Goal: Transaction & Acquisition: Obtain resource

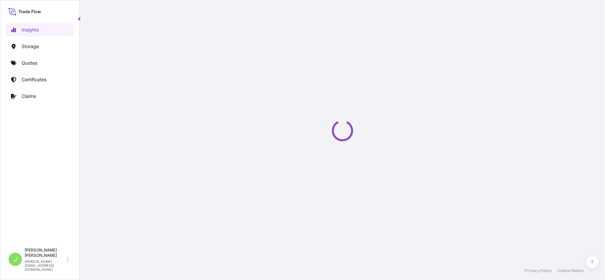
select select "2025"
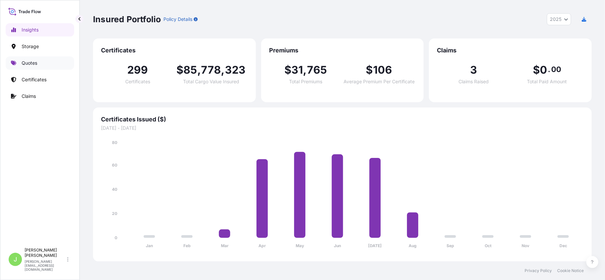
click at [34, 66] on p "Quotes" at bounding box center [30, 63] width 16 height 7
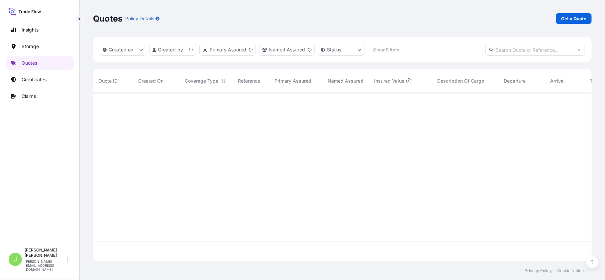
scroll to position [165, 492]
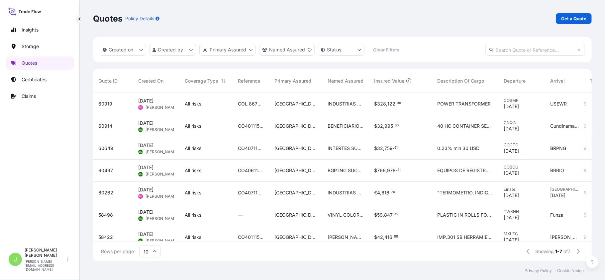
click at [563, 28] on div "Quotes Policy Details Get a Quote" at bounding box center [342, 18] width 498 height 37
click at [563, 21] on p "Get a Quote" at bounding box center [573, 18] width 25 height 7
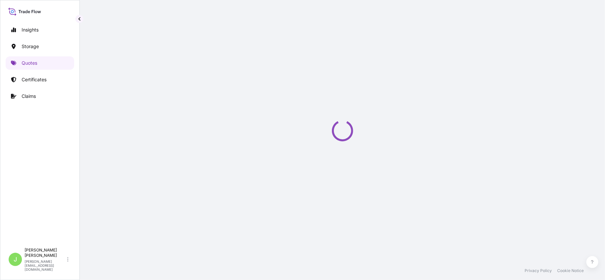
scroll to position [11, 0]
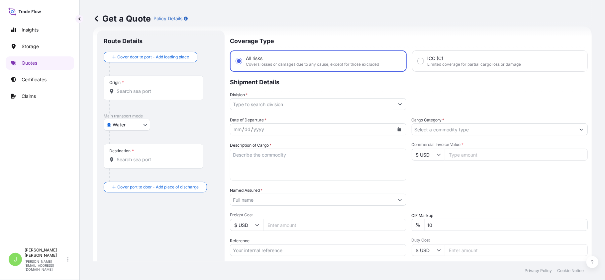
click at [124, 131] on div at bounding box center [163, 137] width 109 height 13
click at [124, 126] on body "Insights Storage Quotes Certificates Claims J Juan Pallares juan.pallaresm@bdpi…" at bounding box center [302, 140] width 605 height 280
click at [124, 142] on div "Air" at bounding box center [126, 142] width 41 height 12
select select "Air"
click at [135, 98] on div "Origin *" at bounding box center [154, 90] width 100 height 25
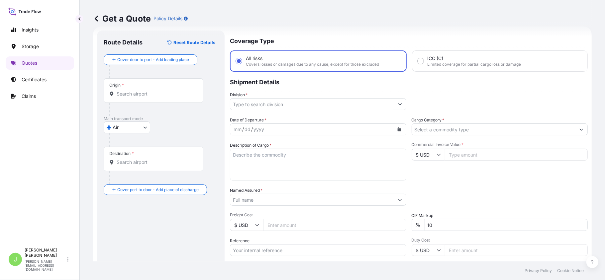
click at [135, 97] on input "Origin *" at bounding box center [156, 94] width 78 height 7
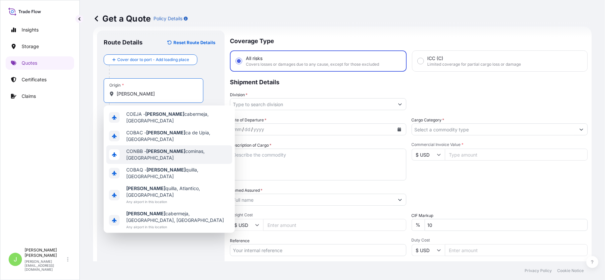
click at [179, 148] on span "CONBB - Barran cominas, Colombia" at bounding box center [177, 154] width 103 height 13
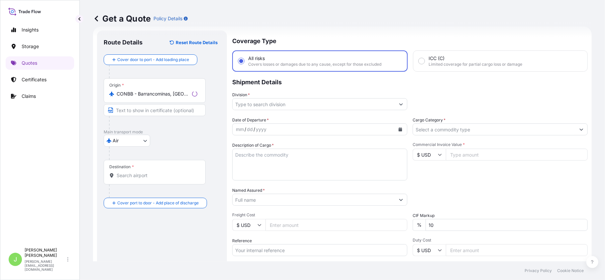
click at [176, 97] on div "Origin * CONBB - Barrancominas, Colombia" at bounding box center [155, 90] width 102 height 25
click at [176, 97] on input "CONBB - Barrancominas, Colombia" at bounding box center [153, 94] width 73 height 7
click at [176, 97] on div "Origin * CONBB - Barrancominas, Colombia" at bounding box center [155, 90] width 102 height 25
click at [176, 97] on input "CONBB - Barrancominas, Colombia" at bounding box center [153, 94] width 73 height 7
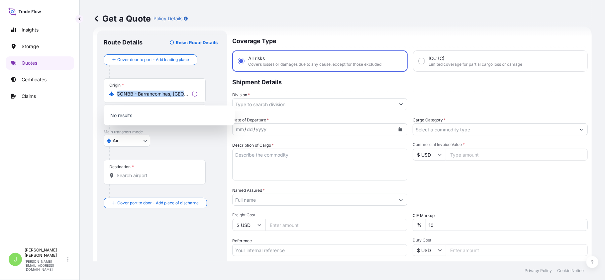
click at [176, 97] on div "Origin * CONBB - Barrancominas, Colombia" at bounding box center [155, 90] width 102 height 25
click at [176, 97] on input "CONBB - Barrancominas, Colombia" at bounding box center [153, 94] width 73 height 7
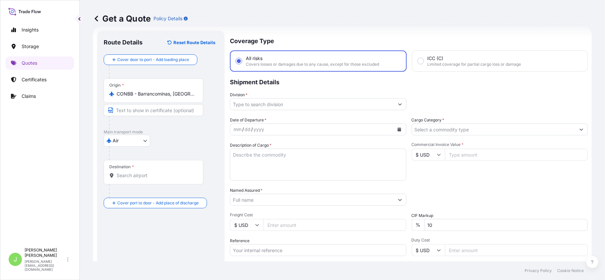
click at [176, 97] on div "Origin * CONBB - Barrancominas, Colombia" at bounding box center [154, 90] width 100 height 25
click at [176, 97] on input "CONBB - Barrancominas, Colombia" at bounding box center [156, 94] width 78 height 7
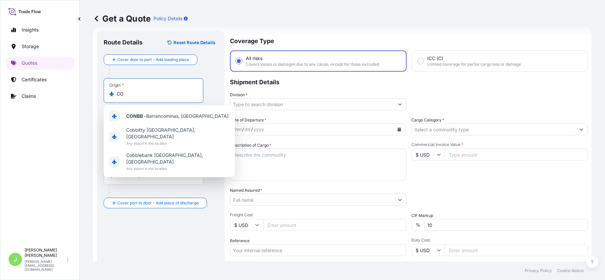
type input "C"
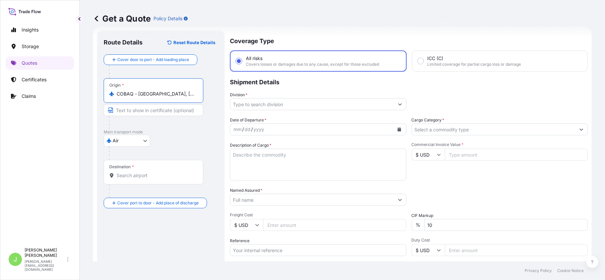
type input "COBAQ - Barranquilla, Colombia"
click at [150, 170] on div "Destination *" at bounding box center [155, 172] width 102 height 25
click at [150, 172] on input "Destination *" at bounding box center [157, 175] width 81 height 7
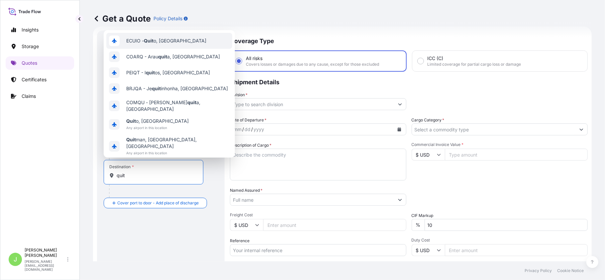
click at [164, 49] on div "ECUIO - Quit o, Ecuador" at bounding box center [169, 41] width 126 height 16
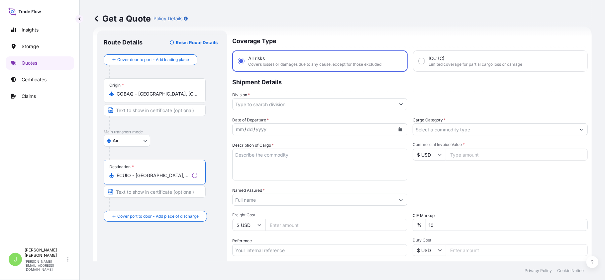
type input "ECUIO - Quito, Ecuador"
click at [253, 105] on input "Division *" at bounding box center [313, 104] width 162 height 12
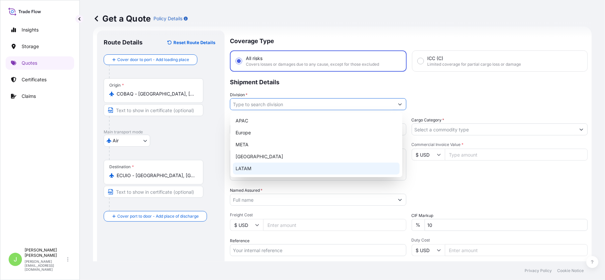
click at [254, 167] on div "LATAM" at bounding box center [316, 169] width 167 height 12
type input "LATAM"
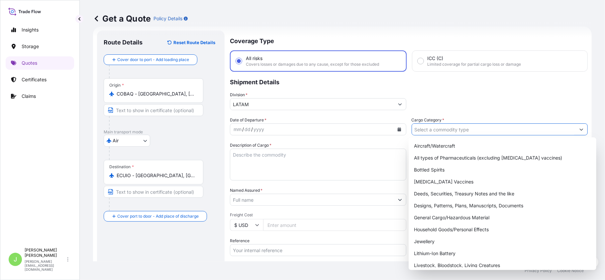
click at [442, 129] on input "Cargo Category *" at bounding box center [494, 130] width 164 height 12
click at [426, 215] on div "General Cargo/Hazardous Material" at bounding box center [502, 218] width 182 height 12
type input "General Cargo/Hazardous Material"
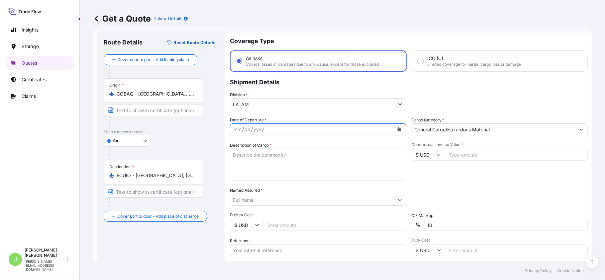
click at [398, 130] on button "Calendar" at bounding box center [399, 129] width 11 height 11
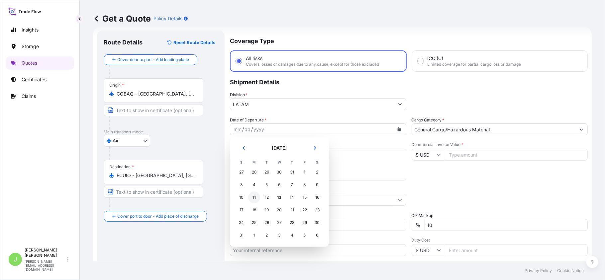
click at [257, 198] on div "11" at bounding box center [254, 198] width 12 height 12
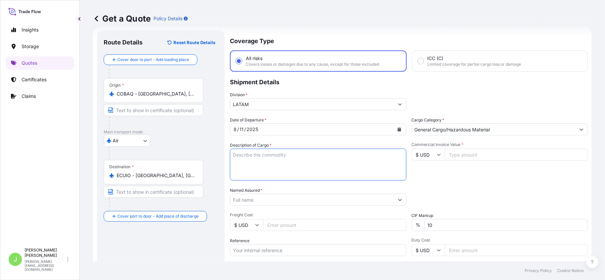
click at [277, 158] on textarea "Description of Cargo *" at bounding box center [318, 165] width 176 height 32
paste textarea "AHMED GLAUCOMA VALVE FLEXIBLE MODEL FP7"
type textarea "AHMED GLAUCOMA VALVE FLEXIBLE MODEL FP7"
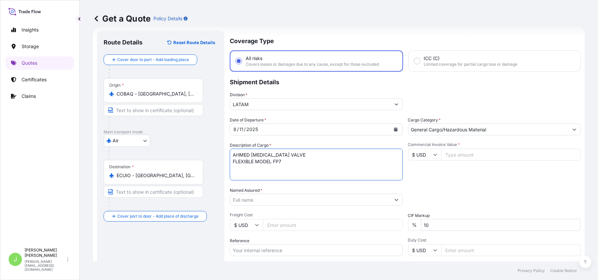
click at [258, 200] on input "Named Assured *" at bounding box center [310, 200] width 160 height 12
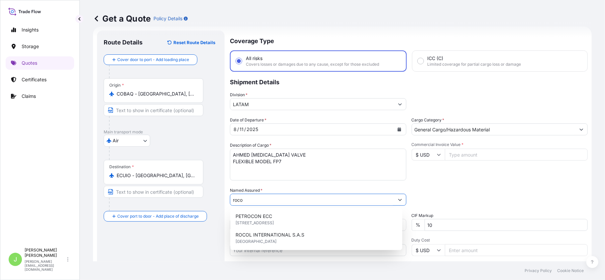
click at [258, 200] on input "roco" at bounding box center [312, 200] width 164 height 12
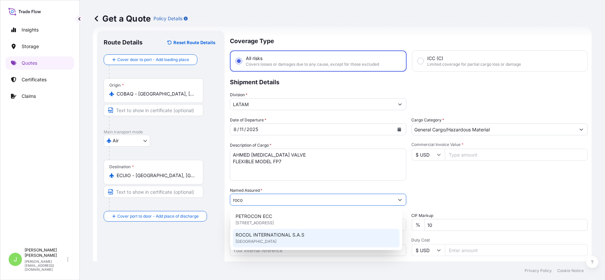
click at [269, 241] on div "ROCOL INTERNATIONAL S.A.S United Kingdom" at bounding box center [316, 238] width 167 height 19
type input "ROCOL INTERNATIONAL S.A.S"
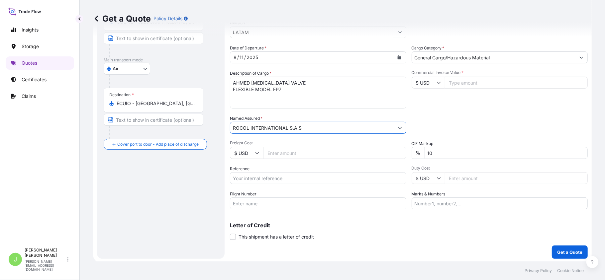
scroll to position [84, 0]
click at [291, 155] on input "Freight Cost" at bounding box center [334, 152] width 143 height 12
type input "210"
click at [254, 181] on input "Reference" at bounding box center [318, 177] width 176 height 12
paste input "CO4021151951"
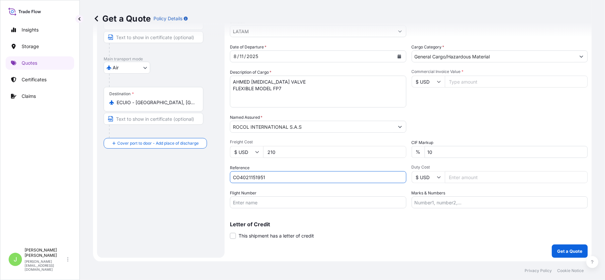
type input "CO4021151951"
click at [197, 200] on div "Route Details Reset Route Details Cover door to port - Add loading place Place …" at bounding box center [161, 107] width 114 height 287
click at [307, 208] on div "Coverage Type All risks Covers losses or damages due to any cause, except for t…" at bounding box center [409, 108] width 358 height 300
click at [303, 206] on input "Flight Number" at bounding box center [318, 203] width 176 height 12
paste input "CM310/12 CM829/13"
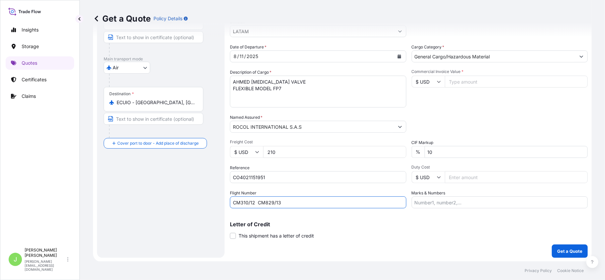
type input "CM310/12 CM829/13"
click at [348, 227] on div "Letter of Credit This shipment has a letter of credit Letter of credit * Letter…" at bounding box center [409, 231] width 358 height 18
click at [470, 82] on input "Commercial Invoice Value *" at bounding box center [516, 82] width 143 height 12
type input "10130"
click at [447, 201] on input "Marks & Numbers" at bounding box center [499, 203] width 176 height 12
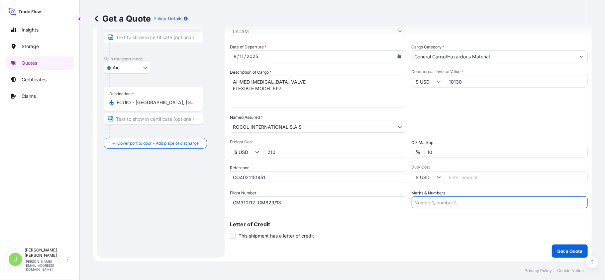
paste input "230-66455826"
type input "230-66455826"
click at [566, 250] on p "Get a Quote" at bounding box center [569, 251] width 25 height 7
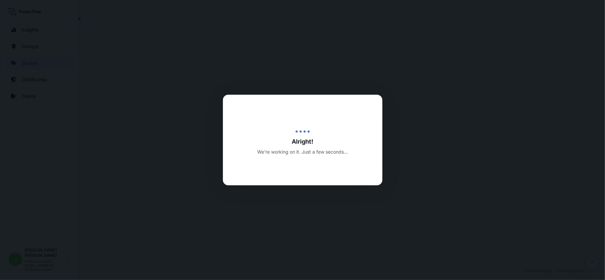
select select "Air"
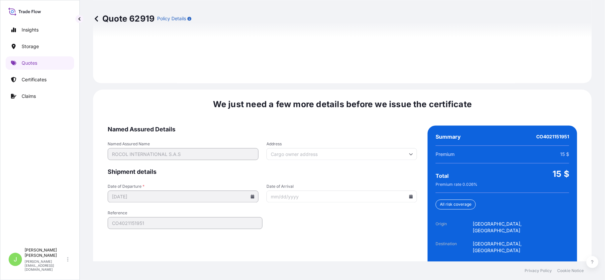
scroll to position [979, 0]
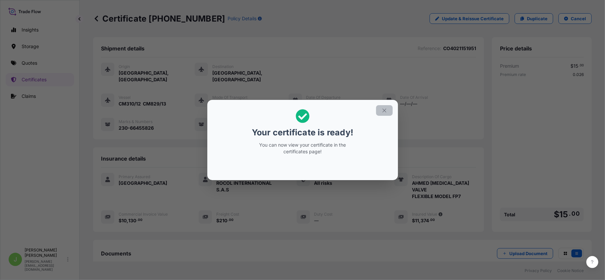
click at [388, 112] on button "button" at bounding box center [384, 110] width 17 height 11
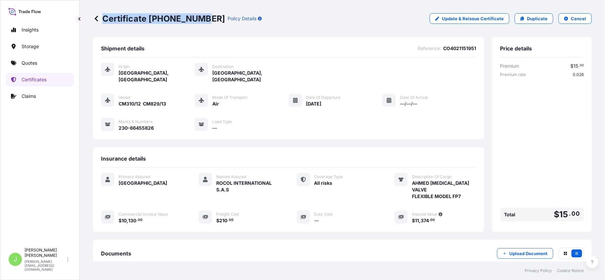
drag, startPoint x: 104, startPoint y: 19, endPoint x: 197, endPoint y: 19, distance: 93.0
click at [197, 19] on p "Certificate 31619-312-1" at bounding box center [159, 18] width 132 height 11
copy p "Certificate 31619-312-1"
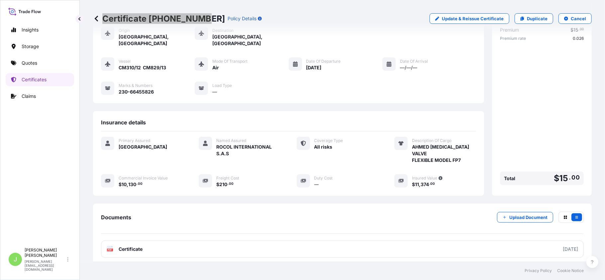
scroll to position [70, 0]
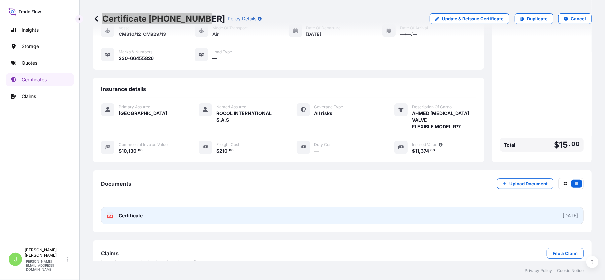
click at [137, 212] on span "Certificate" at bounding box center [131, 215] width 24 height 7
